Goal: Find specific fact: Find specific fact

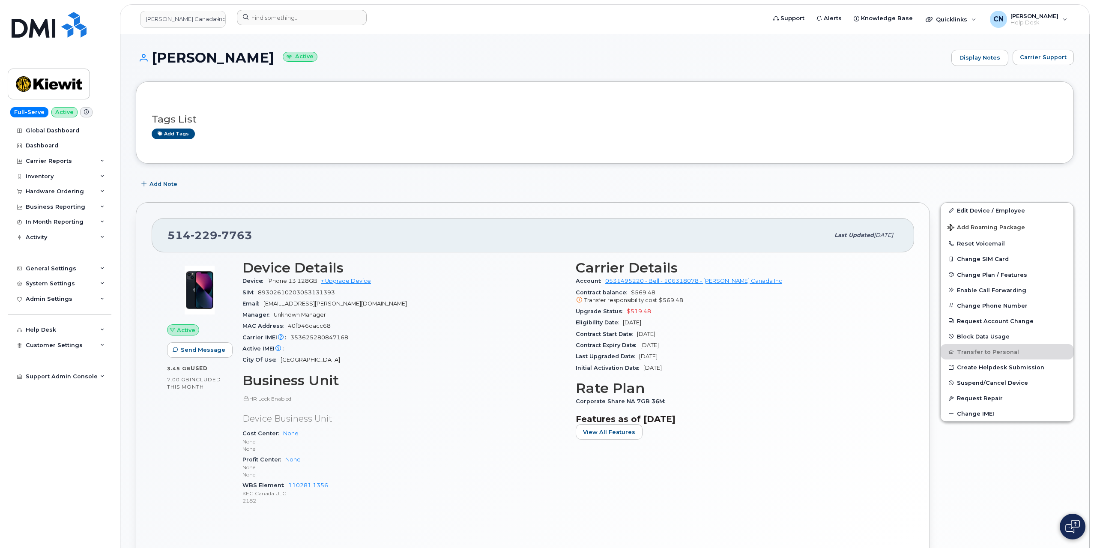
scroll to position [39, 0]
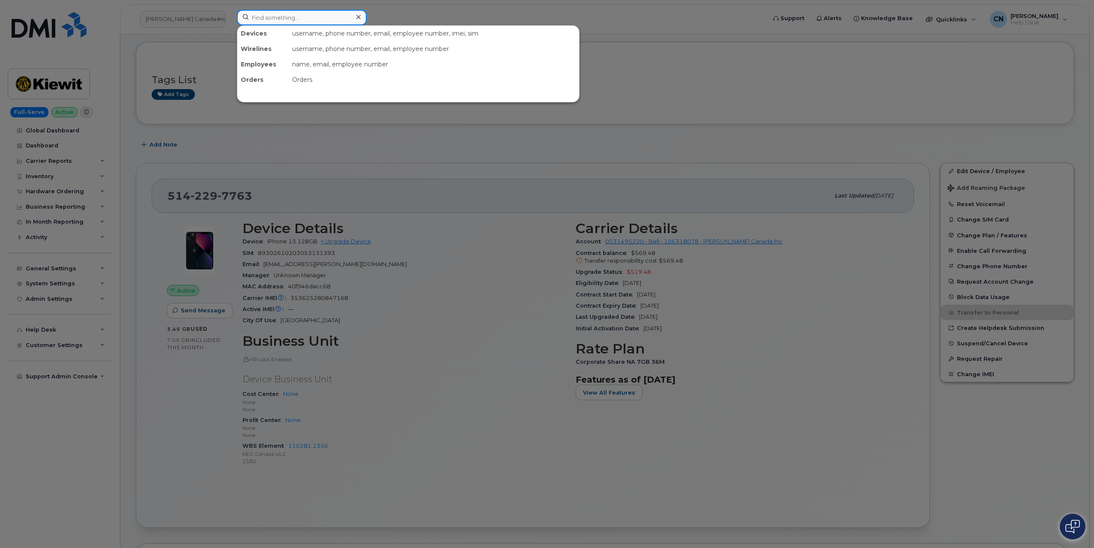
click at [331, 15] on input at bounding box center [302, 17] width 130 height 15
paste input "(403) 392-6877"
type input "(403) 392-6877"
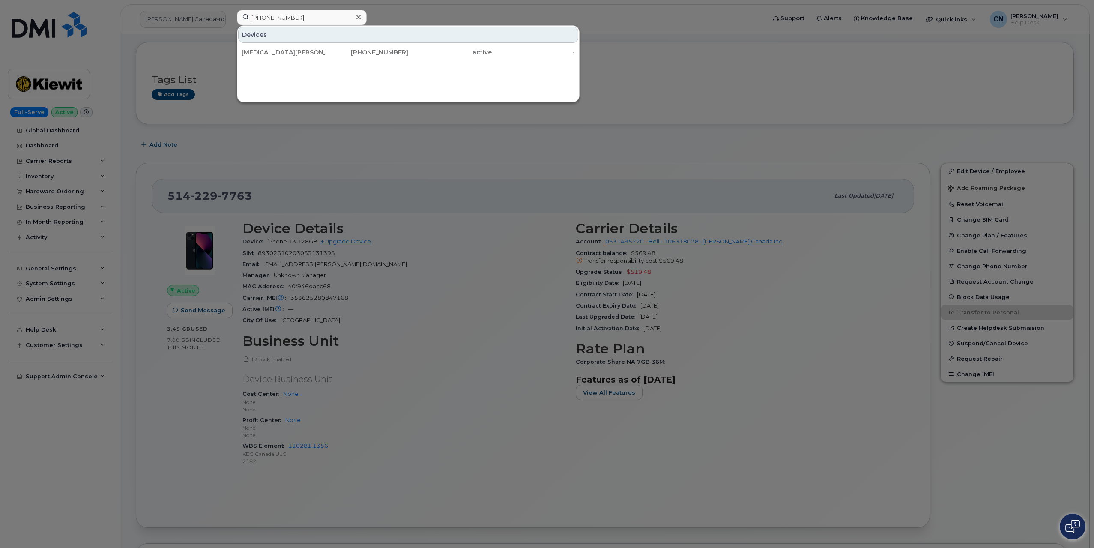
click at [295, 52] on div "[MEDICAL_DATA][PERSON_NAME]" at bounding box center [284, 52] width 84 height 9
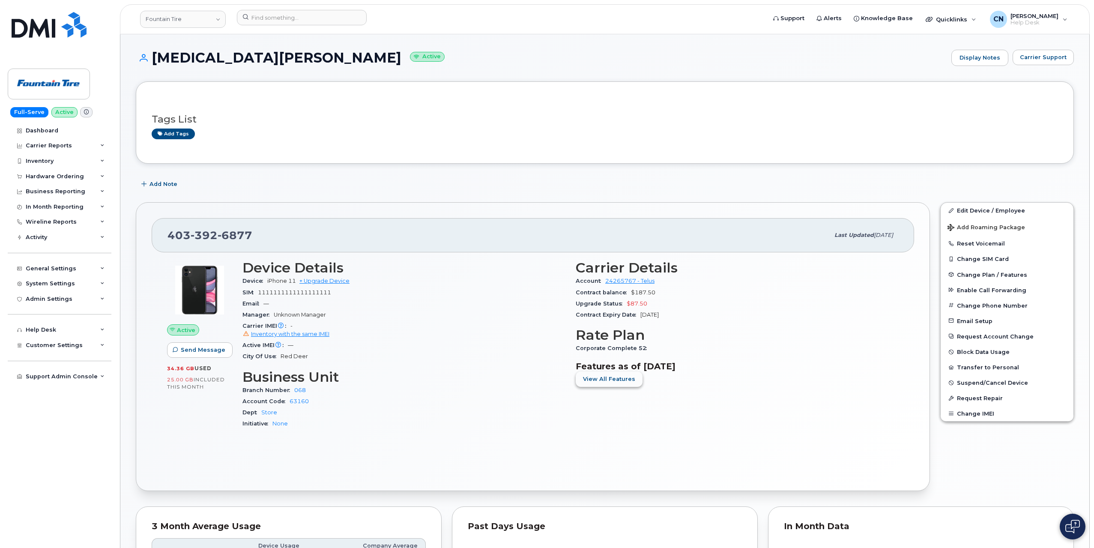
click at [582, 384] on button "View All Features" at bounding box center [609, 378] width 67 height 15
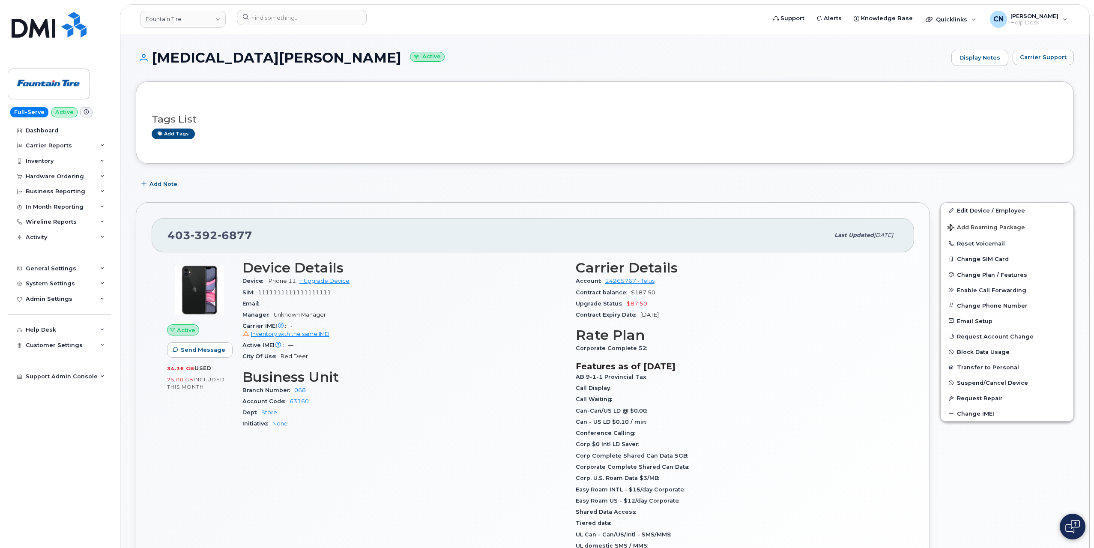
drag, startPoint x: 636, startPoint y: 35, endPoint x: 702, endPoint y: 84, distance: 82.6
click at [1035, 66] on div "[MEDICAL_DATA][PERSON_NAME] Active Display Notes Carrier Support" at bounding box center [605, 66] width 938 height 32
click at [1041, 57] on span "Carrier Support" at bounding box center [1043, 57] width 47 height 8
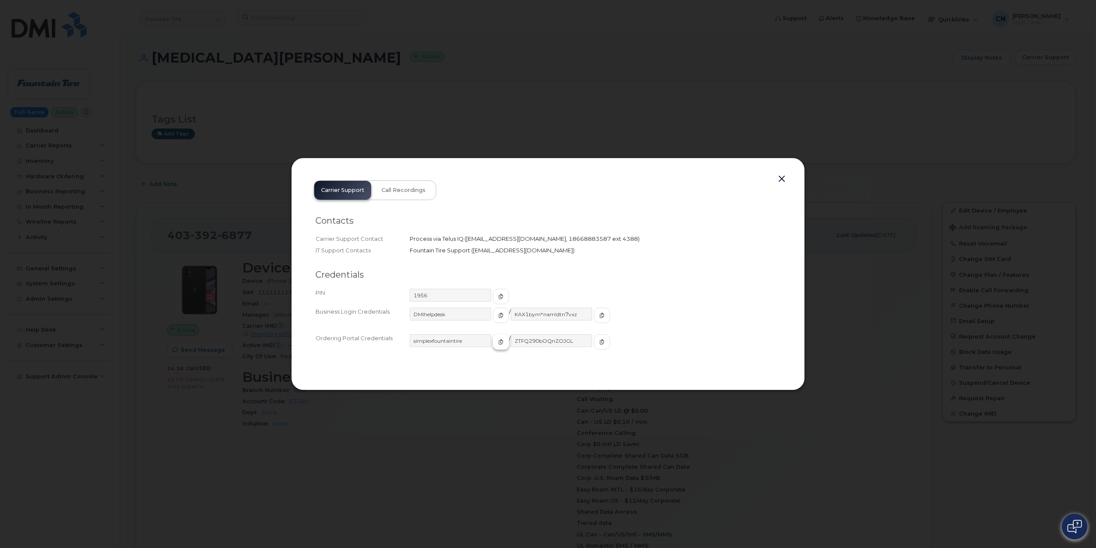
click at [493, 339] on button "button" at bounding box center [501, 341] width 16 height 15
click at [497, 318] on span "button" at bounding box center [501, 315] width 8 height 8
click at [598, 311] on span "button" at bounding box center [602, 315] width 8 height 8
drag, startPoint x: 287, startPoint y: 198, endPoint x: 292, endPoint y: 194, distance: 6.7
click at [287, 197] on div at bounding box center [548, 274] width 1096 height 548
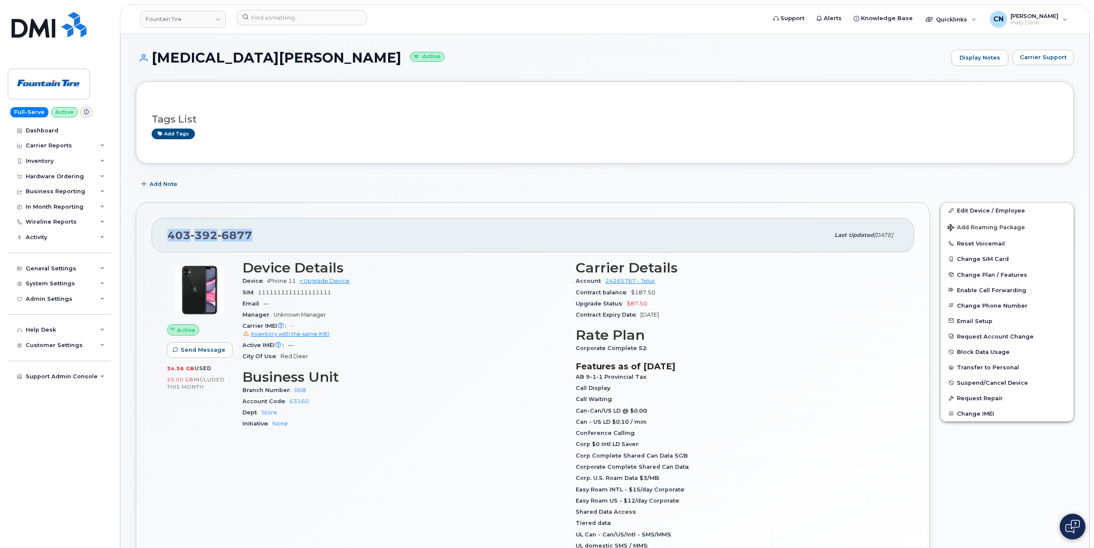
drag, startPoint x: 216, startPoint y: 230, endPoint x: 134, endPoint y: 239, distance: 82.7
click at [134, 239] on div "[PHONE_NUMBER] Last updated [DATE] Active Send Message 34.36 GB  used 25.00 GB …" at bounding box center [533, 428] width 804 height 462
copy span "[PHONE_NUMBER]"
click at [199, 503] on div "Active Send Message 34.36 GB  used 25.00 GB  included this month" at bounding box center [199, 429] width 75 height 349
